Goal: Information Seeking & Learning: Learn about a topic

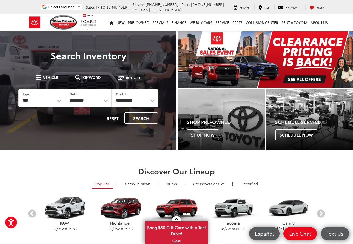
click at [292, 63] on img "carousel slide number 1 of 1" at bounding box center [264, 59] width 175 height 56
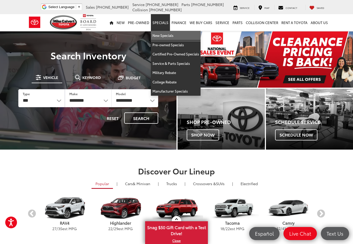
click at [162, 36] on link "New Specials" at bounding box center [176, 35] width 50 height 9
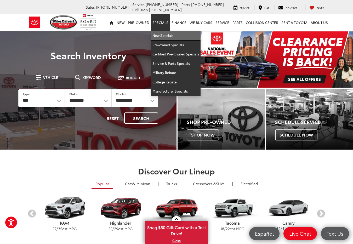
click at [162, 38] on link "New Specials" at bounding box center [176, 35] width 50 height 9
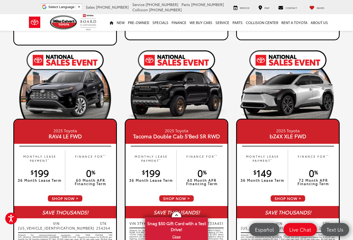
scroll to position [235, 0]
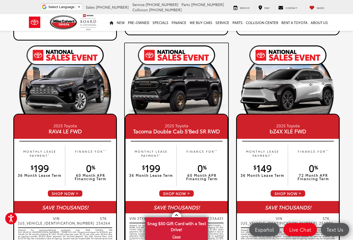
click at [176, 94] on img at bounding box center [176, 91] width 103 height 52
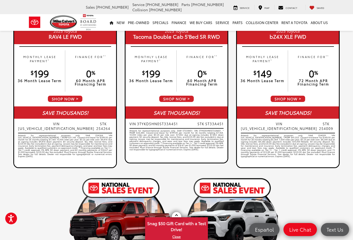
scroll to position [339, 0]
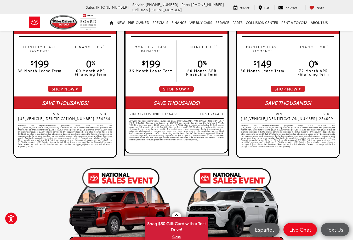
click at [180, 88] on span "SHOP NOW" at bounding box center [177, 88] width 36 height 7
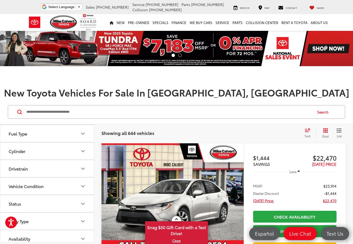
scroll to position [52, 0]
click at [51, 148] on button "Body Style" at bounding box center [47, 150] width 94 height 17
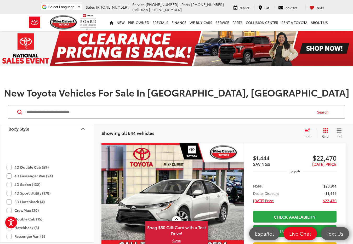
scroll to position [131, 0]
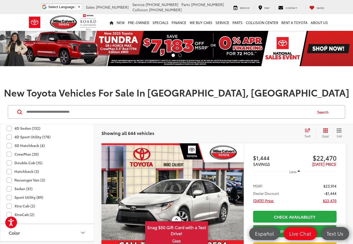
click at [27, 154] on label "CrewMax (20)" at bounding box center [23, 154] width 32 height 9
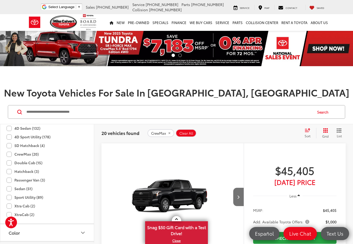
click at [206, 102] on div "Search" at bounding box center [176, 112] width 353 height 24
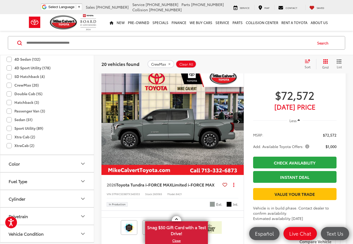
scroll to position [1802, 0]
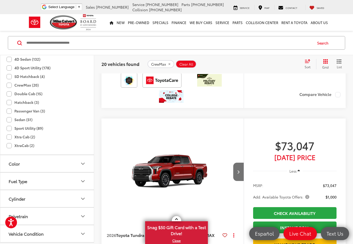
click at [8, 87] on label "CrewMax (20)" at bounding box center [23, 85] width 32 height 9
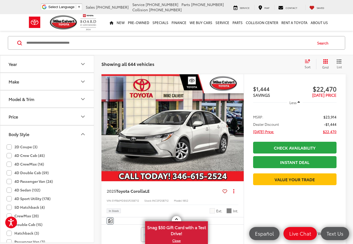
click at [41, 83] on button "Make" at bounding box center [47, 81] width 94 height 17
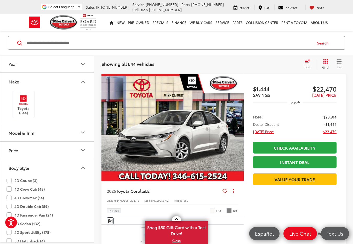
click at [36, 129] on button "Model & Trim" at bounding box center [47, 132] width 94 height 17
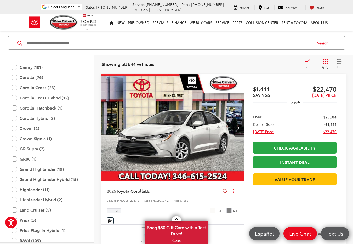
scroll to position [284, 0]
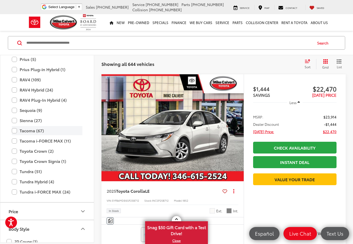
click at [34, 132] on label "Tacoma (67)" at bounding box center [47, 130] width 71 height 9
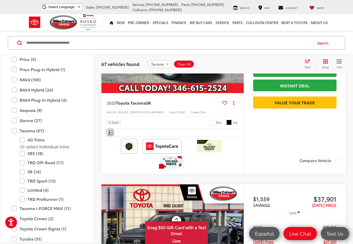
scroll to position [2184, 0]
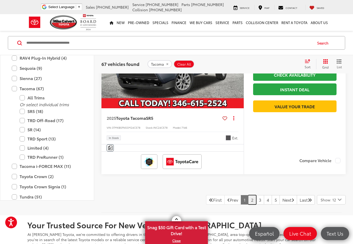
click at [248, 199] on link "2" at bounding box center [252, 199] width 8 height 9
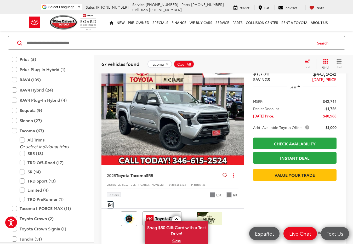
scroll to position [252, 0]
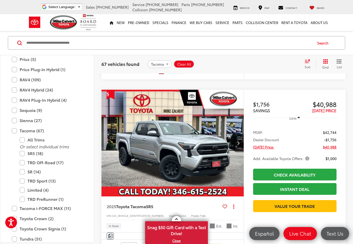
click at [181, 147] on img "2025 Toyota Tacoma SR5 0" at bounding box center [172, 143] width 143 height 107
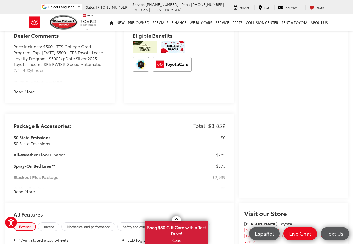
scroll to position [339, 0]
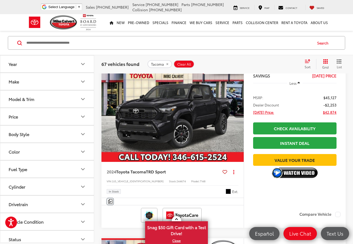
scroll to position [2262, 0]
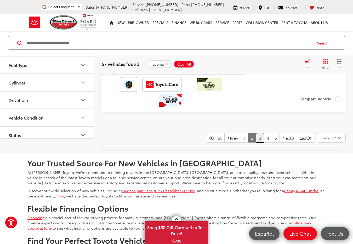
click at [256, 142] on link "3" at bounding box center [260, 137] width 8 height 9
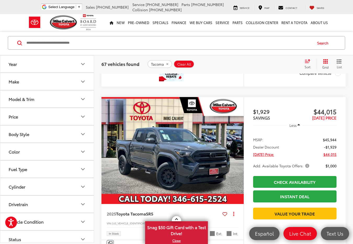
scroll to position [1035, 0]
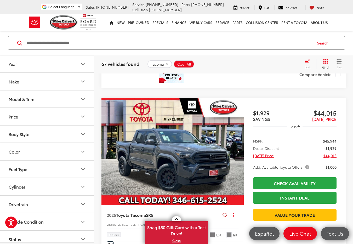
click at [181, 149] on img "2025 Toyota Tacoma SR5 0" at bounding box center [172, 151] width 143 height 107
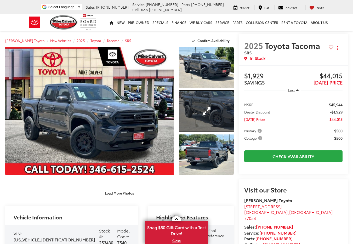
click at [209, 116] on link "Expand Photo 2" at bounding box center [206, 111] width 54 height 41
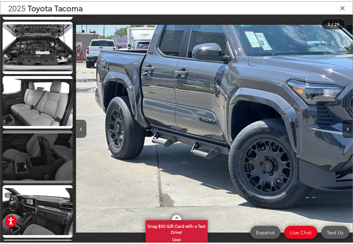
scroll to position [1372, 0]
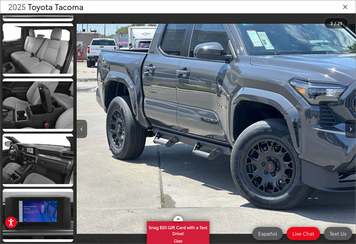
click at [345, 6] on icon "Close gallery" at bounding box center [345, 6] width 5 height 7
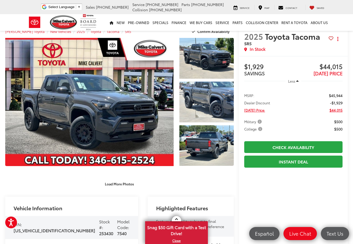
scroll to position [0, 0]
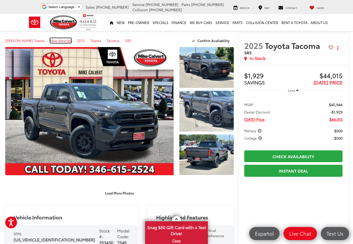
click at [52, 41] on span "New Vehicles" at bounding box center [60, 40] width 21 height 5
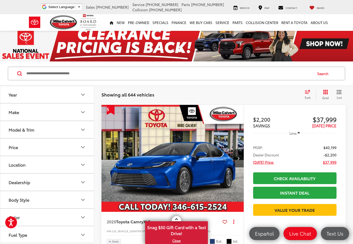
click at [69, 74] on input "Search by Make, Model, or Keyword" at bounding box center [169, 73] width 286 height 13
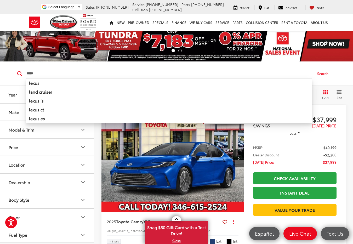
type input "*****"
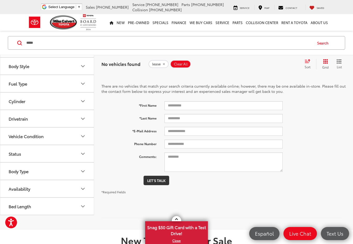
scroll to position [104, 0]
